Goal: Subscribe to service/newsletter

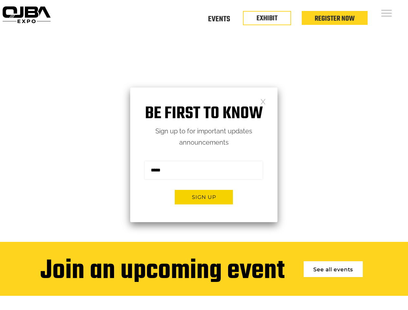
click at [204, 155] on form "Sign me up for the newsletter! ******* Sign up" at bounding box center [203, 185] width 147 height 74
click at [204, 197] on button "Sign up" at bounding box center [204, 197] width 58 height 15
